Goal: Use online tool/utility: Use online tool/utility

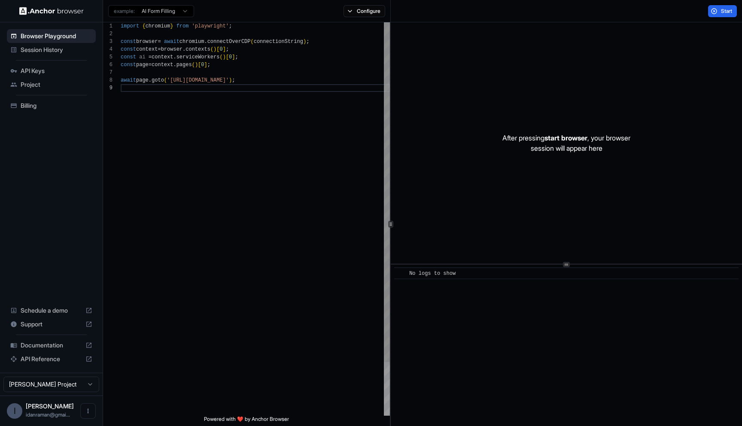
scroll to position [54, 0]
click at [177, 81] on div "import { chromium } from 'playwright' ; const browser = await chromium . connec…" at bounding box center [255, 249] width 269 height 455
type textarea "**********"
click at [236, 50] on div "import { chromium } from 'playwright' ; const browser = await chromium . connec…" at bounding box center [255, 249] width 269 height 455
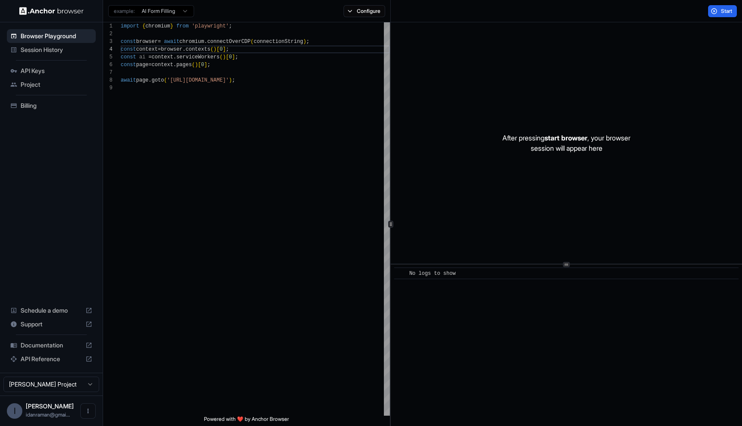
click at [360, 20] on div "example: AI Form Filling Configure" at bounding box center [247, 11] width 288 height 22
click at [360, 15] on button "Configure" at bounding box center [365, 11] width 42 height 12
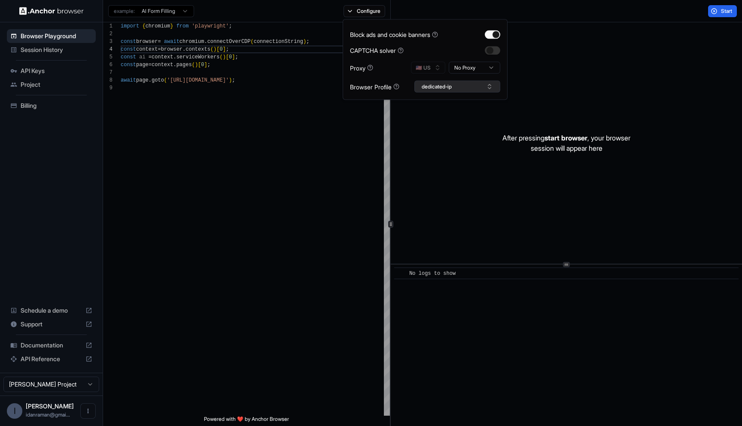
click at [456, 90] on button "dedicated-ip" at bounding box center [457, 87] width 86 height 12
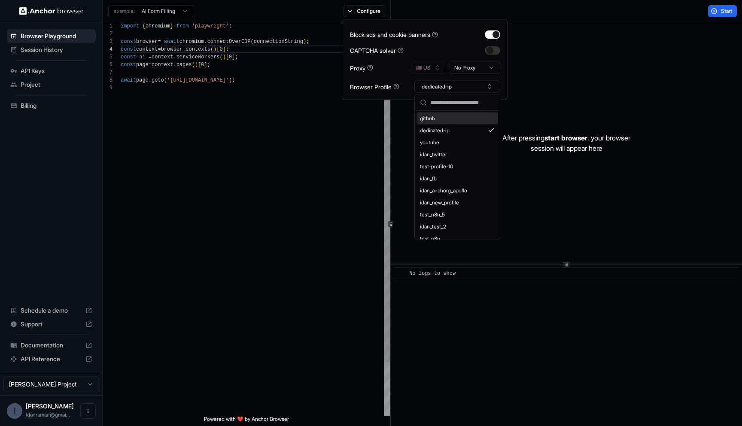
click at [128, 34] on div "import { chromium } from 'playwright' ; const browser = await chromium . connec…" at bounding box center [255, 249] width 269 height 455
